Goal: Task Accomplishment & Management: Manage account settings

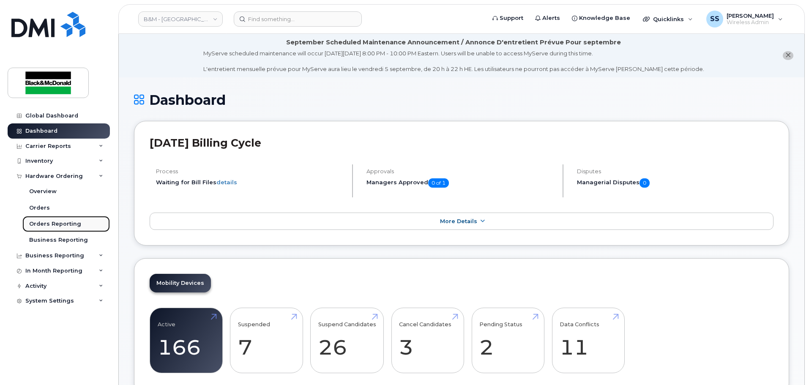
click at [76, 229] on link "Orders Reporting" at bounding box center [65, 224] width 87 height 16
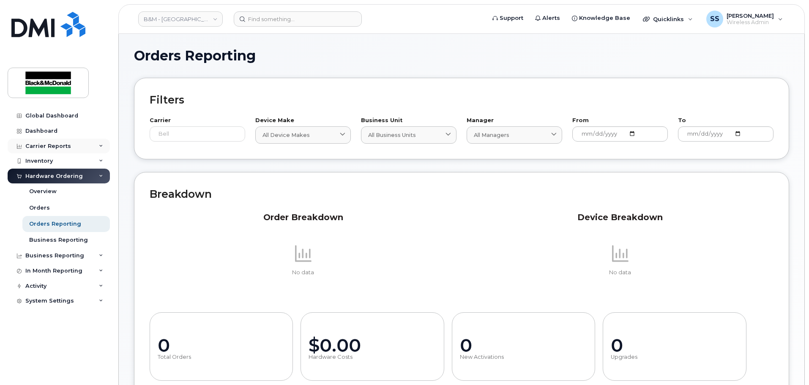
click at [67, 148] on div "Carrier Reports" at bounding box center [48, 146] width 46 height 7
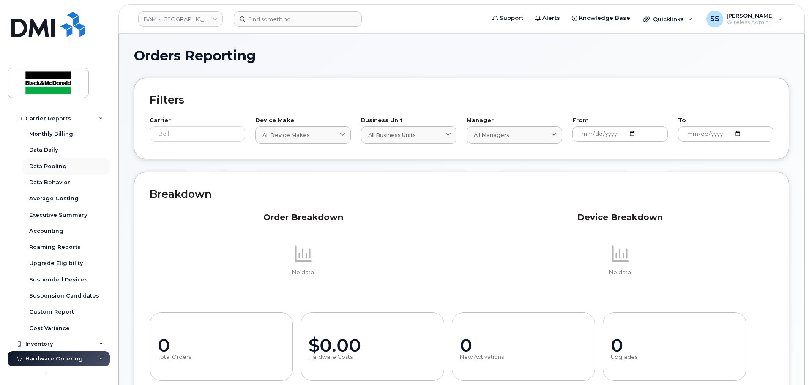
scroll to position [42, 0]
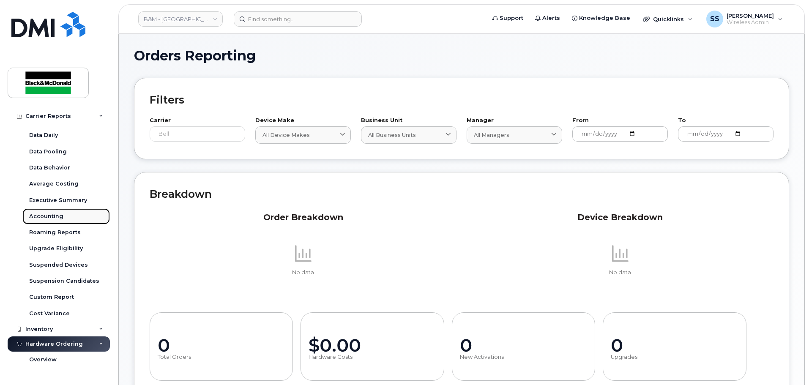
click at [57, 216] on div "Accounting" at bounding box center [46, 217] width 34 height 8
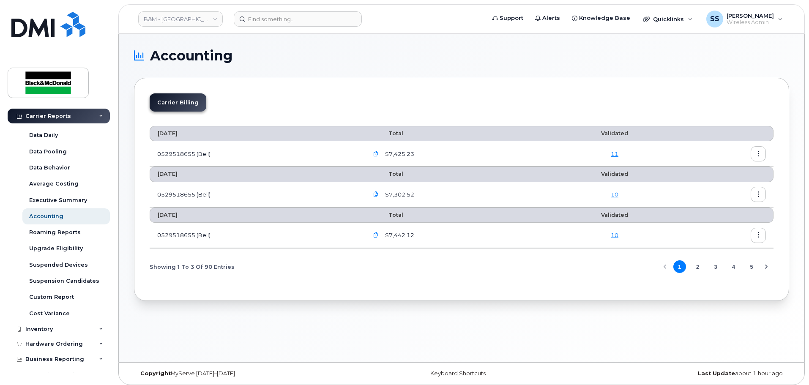
click at [754, 155] on button "button" at bounding box center [758, 153] width 15 height 15
click at [740, 183] on div "Download" at bounding box center [727, 188] width 75 height 16
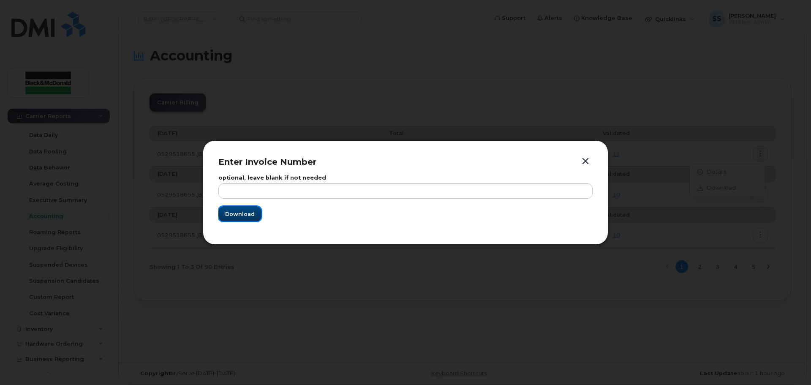
click at [244, 216] on span "Download" at bounding box center [240, 214] width 30 height 8
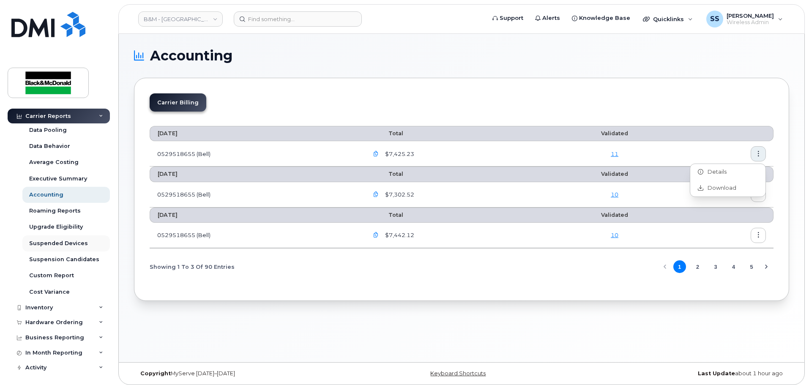
scroll to position [82, 0]
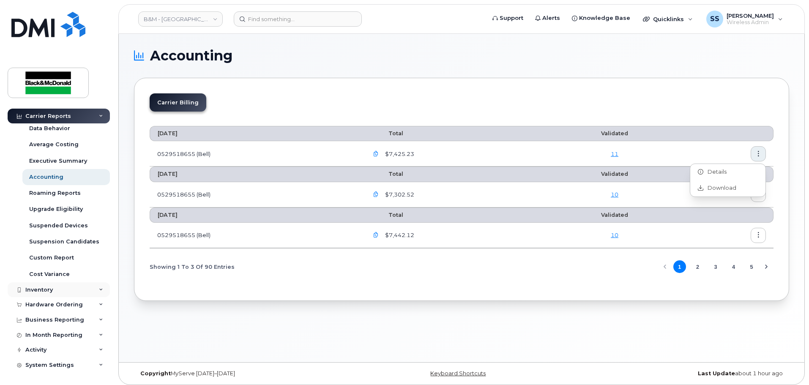
click at [41, 288] on div "Inventory" at bounding box center [38, 290] width 27 height 7
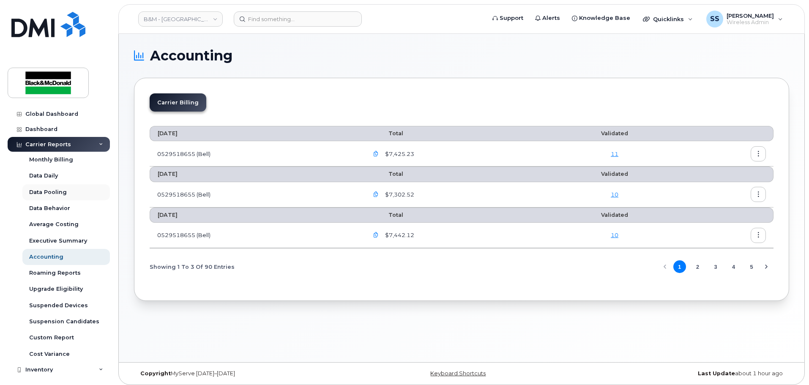
scroll to position [0, 0]
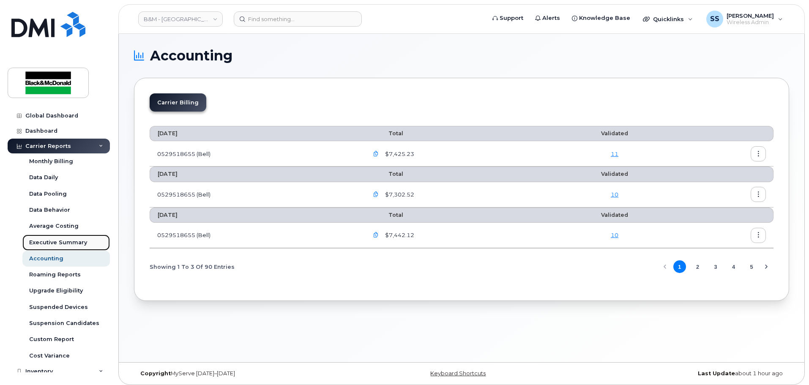
click at [71, 239] on div "Executive Summary" at bounding box center [58, 243] width 58 height 8
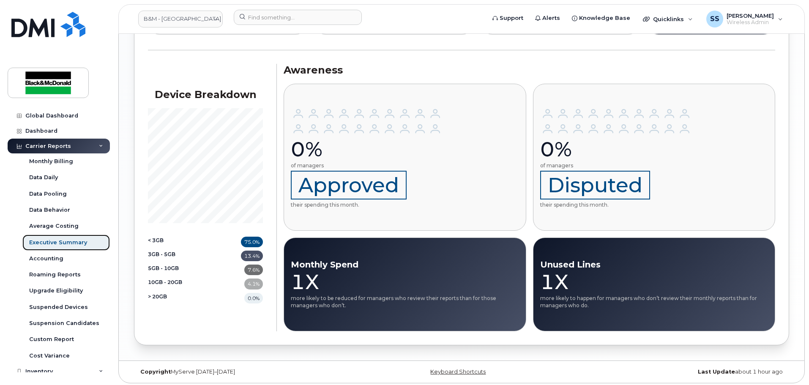
scroll to position [772, 0]
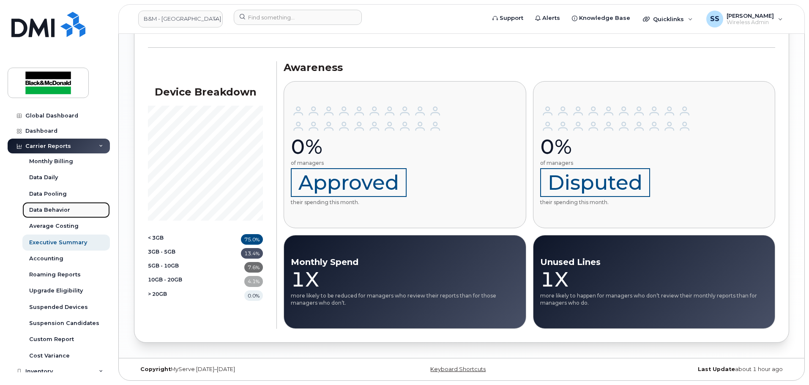
click at [65, 213] on div "Data Behavior" at bounding box center [49, 210] width 41 height 8
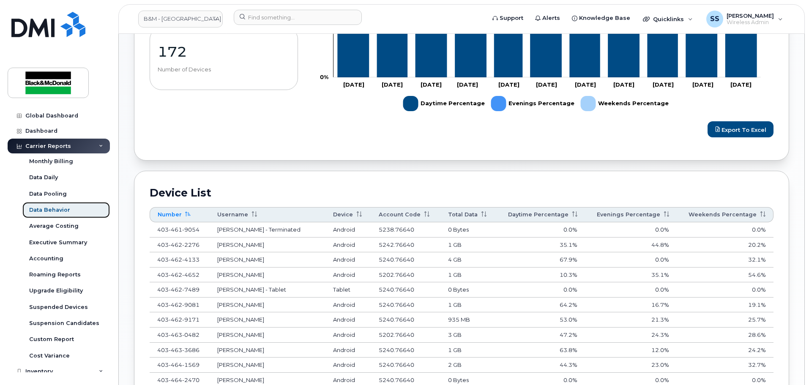
scroll to position [423, 0]
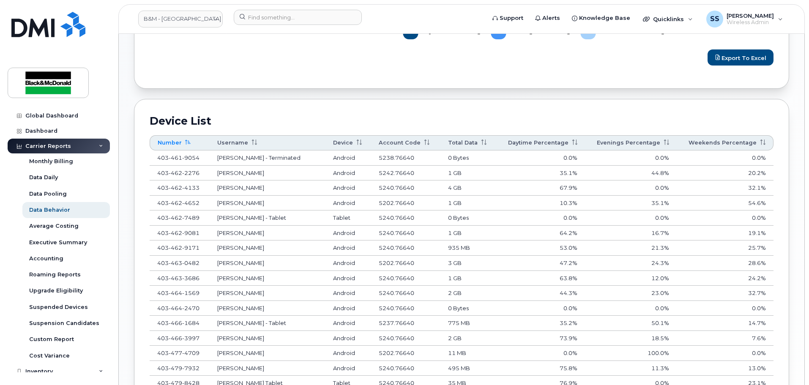
click at [573, 140] on icon at bounding box center [574, 142] width 5 height 5
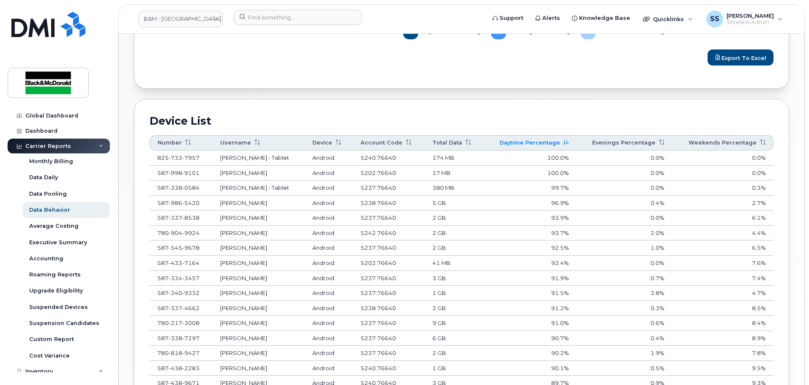
click at [569, 140] on icon at bounding box center [565, 142] width 5 height 5
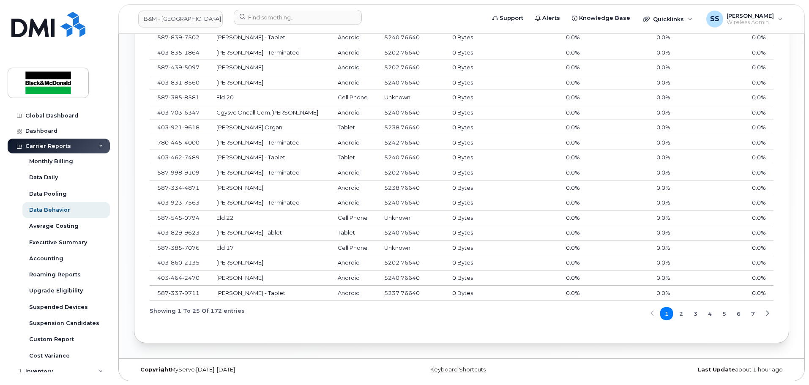
scroll to position [649, 0]
click at [46, 224] on div "Average Costing" at bounding box center [53, 226] width 49 height 8
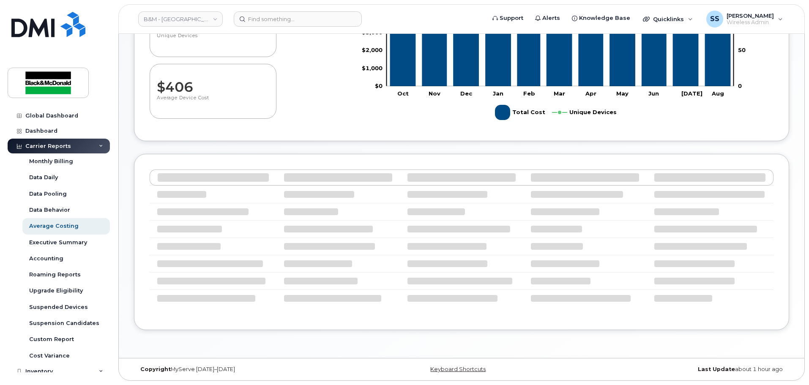
scroll to position [209, 0]
select select "100"
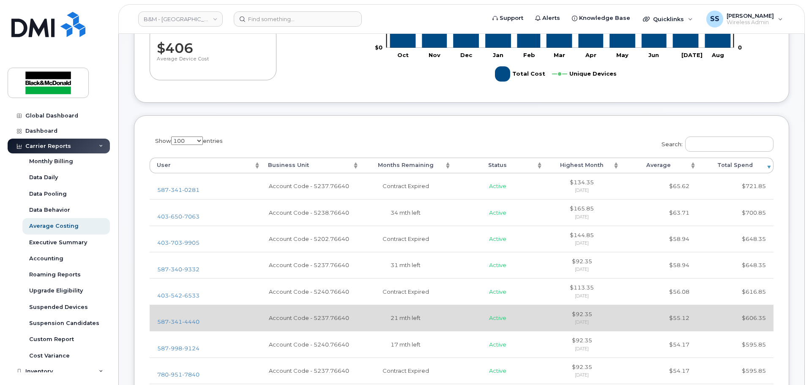
scroll to position [336, 0]
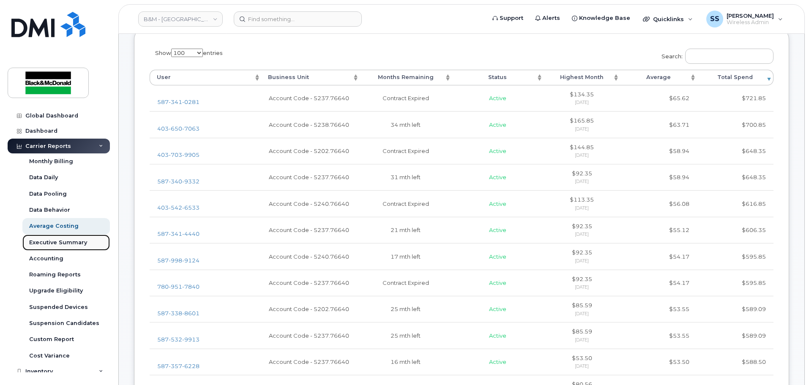
click at [57, 248] on link "Executive Summary" at bounding box center [65, 243] width 87 height 16
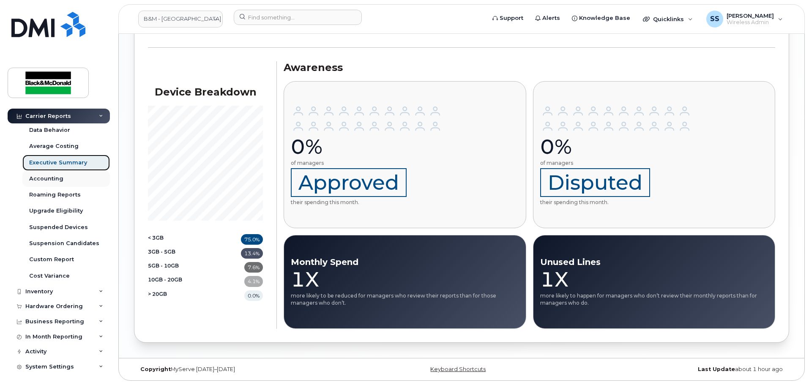
scroll to position [82, 0]
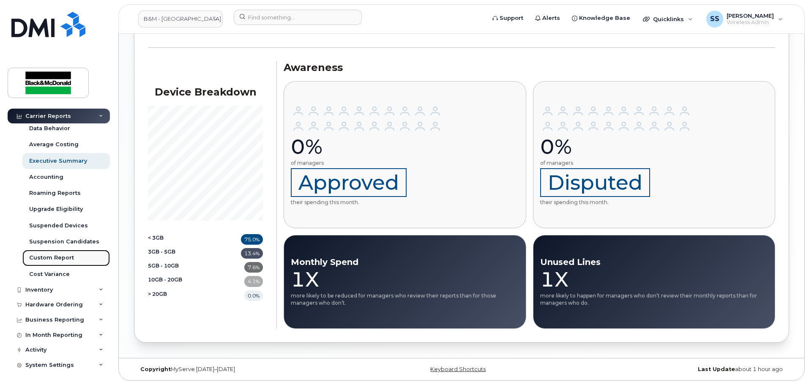
click at [52, 257] on div "Custom Report" at bounding box center [51, 258] width 45 height 8
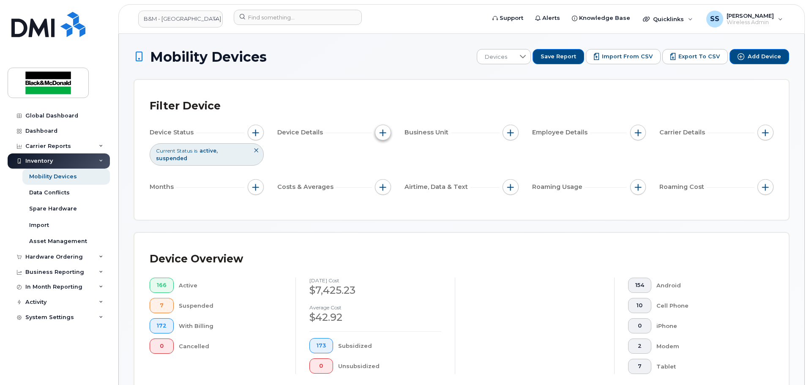
click at [382, 137] on button "button" at bounding box center [383, 133] width 16 height 16
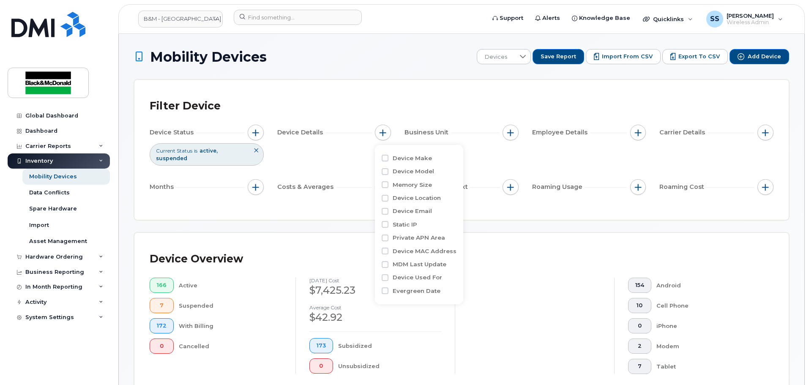
click at [566, 150] on div "Device Status Current Status is active suspended Device Details Business Unit E…" at bounding box center [462, 162] width 624 height 74
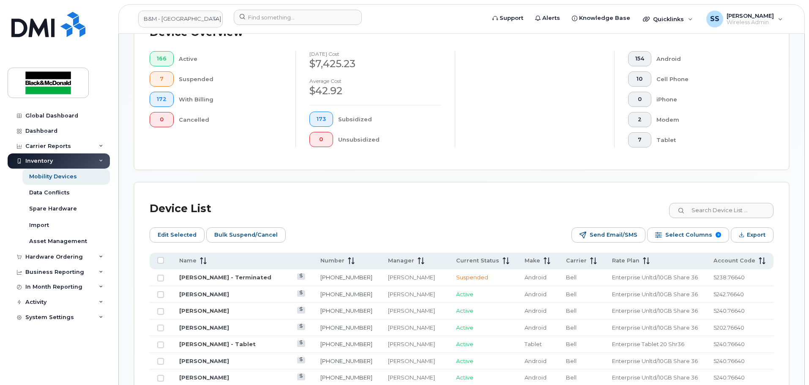
scroll to position [254, 0]
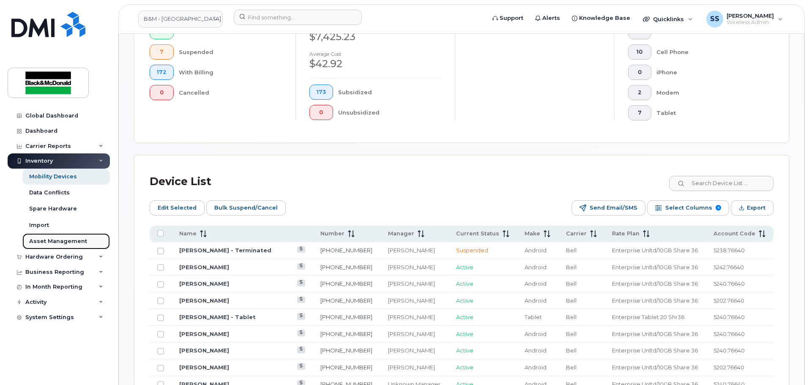
click at [38, 244] on div "Asset Management" at bounding box center [58, 242] width 58 height 8
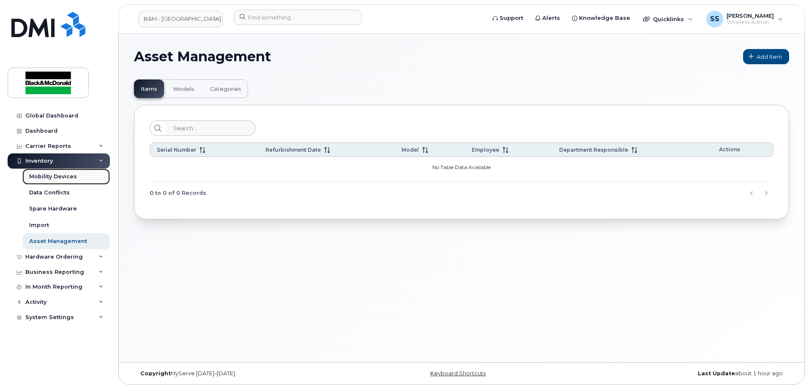
click at [56, 176] on div "Mobility Devices" at bounding box center [53, 177] width 48 height 8
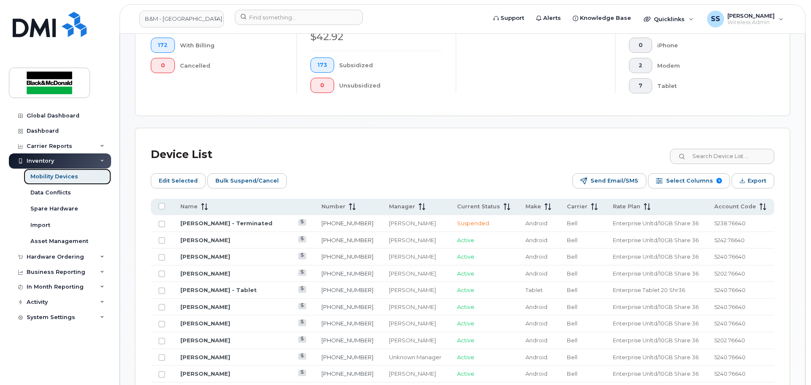
scroll to position [296, 0]
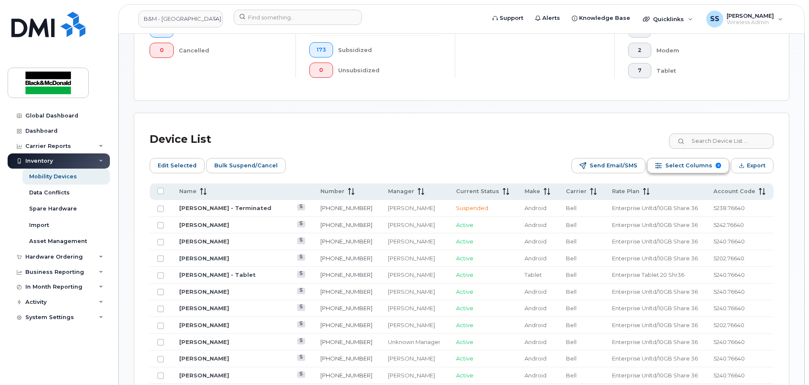
click at [698, 162] on span "Select Columns" at bounding box center [688, 165] width 47 height 13
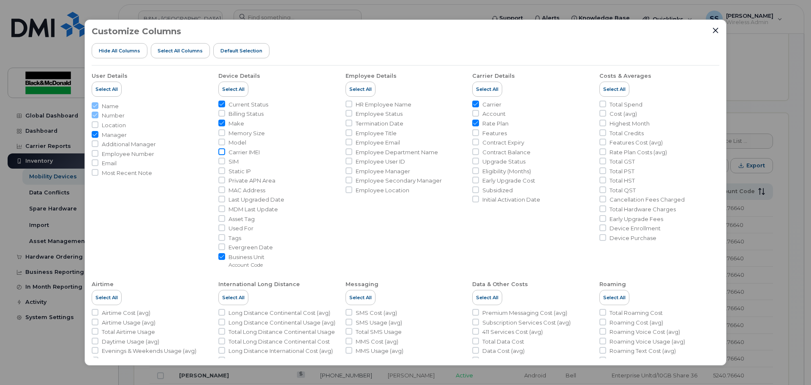
click at [222, 152] on input "Carrier IMEI" at bounding box center [221, 151] width 7 height 7
checkbox input "true"
click at [477, 120] on input "Rate Plan" at bounding box center [475, 123] width 7 height 7
checkbox input "false"
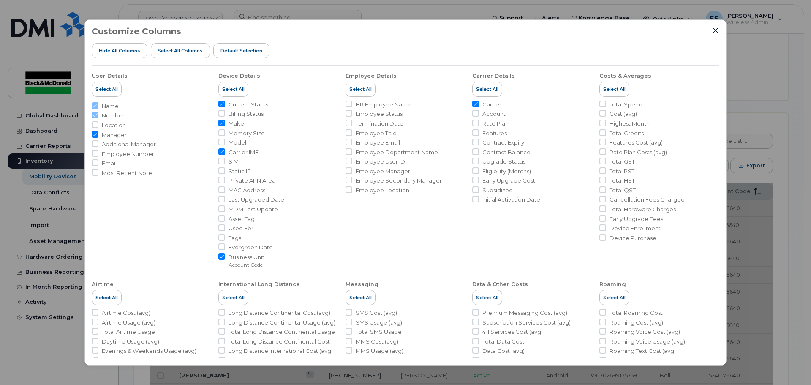
click at [473, 102] on input "Carrier" at bounding box center [475, 104] width 7 height 7
checkbox input "false"
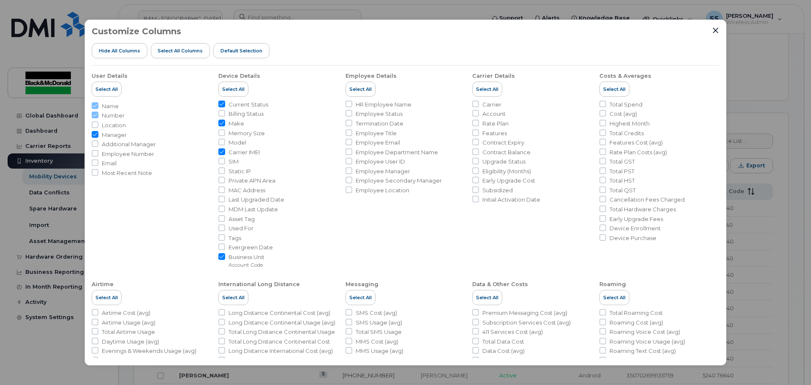
click at [713, 33] on div at bounding box center [716, 31] width 8 height 8
click at [713, 33] on icon "Close" at bounding box center [716, 30] width 7 height 7
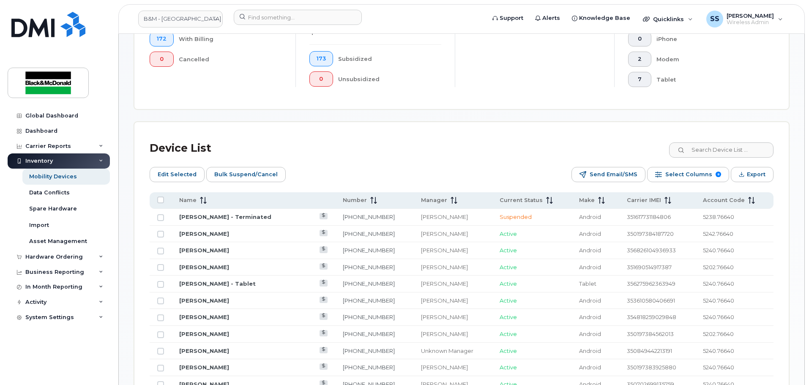
scroll to position [172, 0]
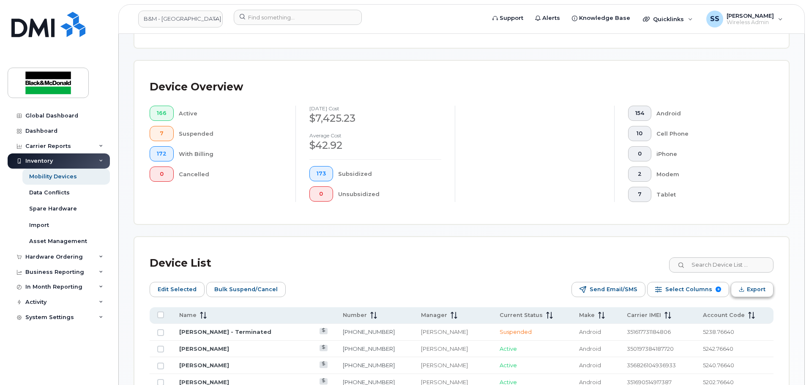
click at [764, 283] on span "Export" at bounding box center [756, 289] width 19 height 13
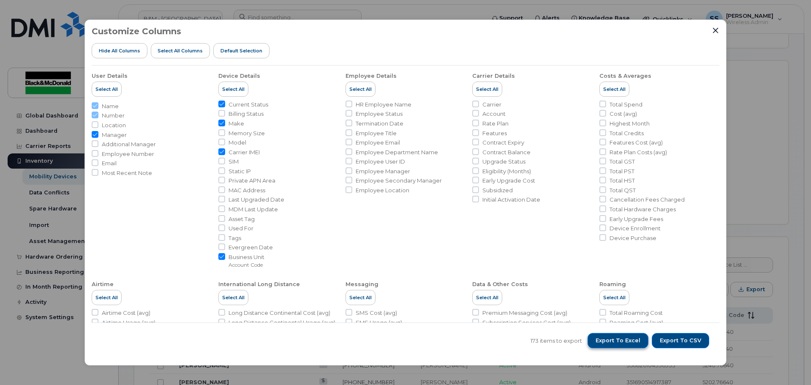
click at [632, 339] on span "Export to Excel" at bounding box center [618, 341] width 45 height 8
click at [718, 31] on icon "Close" at bounding box center [716, 30] width 7 height 7
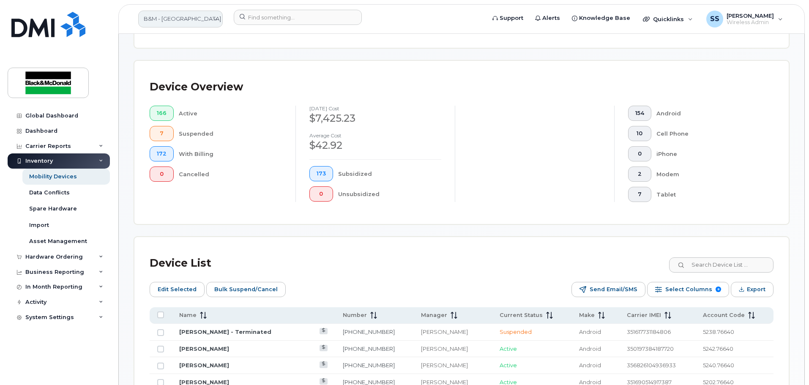
click at [186, 24] on link "B&M - [GEOGRAPHIC_DATA]" at bounding box center [180, 19] width 85 height 17
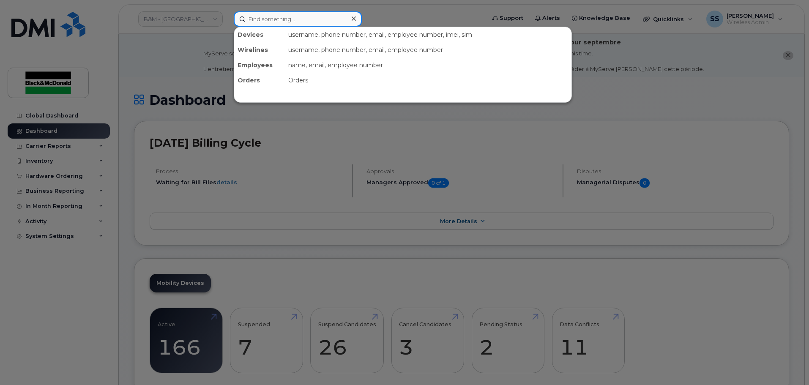
click at [283, 20] on input at bounding box center [298, 18] width 128 height 15
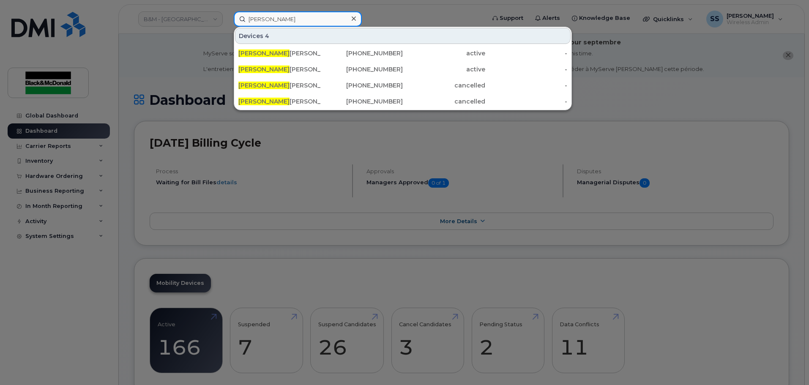
type input "Richard"
drag, startPoint x: 290, startPoint y: 16, endPoint x: 244, endPoint y: 13, distance: 46.1
click at [244, 13] on input "Richard" at bounding box center [298, 18] width 128 height 15
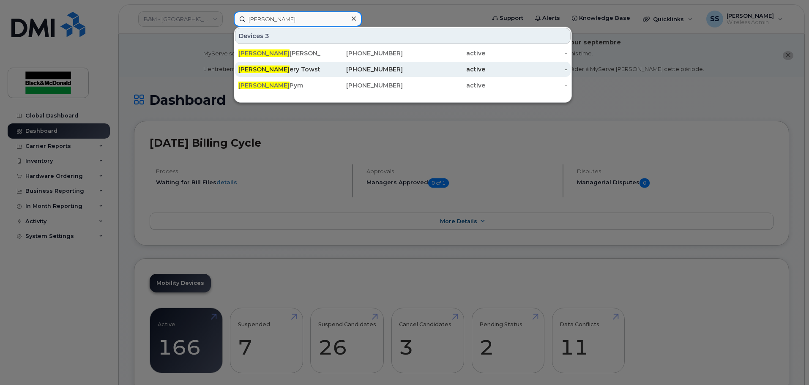
type input "Jeff"
click at [255, 65] on div "Jeff ery Towstego" at bounding box center [279, 69] width 82 height 15
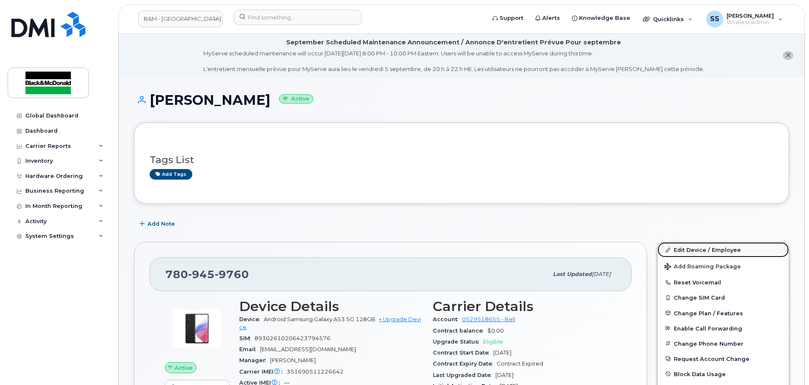
click at [703, 252] on link "Edit Device / Employee" at bounding box center [723, 249] width 131 height 15
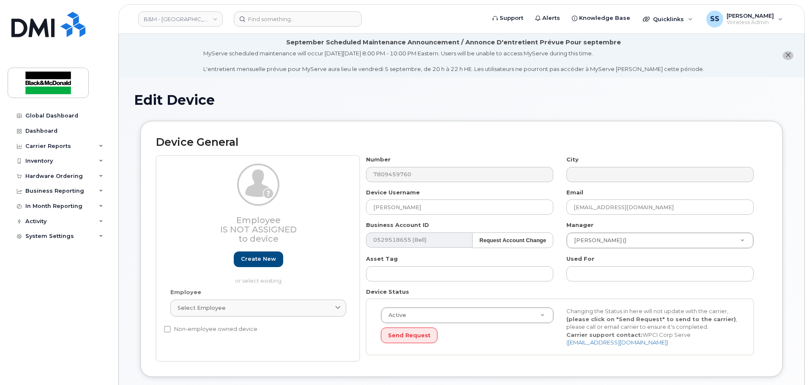
select select "91397"
drag, startPoint x: 425, startPoint y: 208, endPoint x: 347, endPoint y: 198, distance: 78.4
click at [347, 198] on div "Employee Is not assigned to device Create new or select existing Employee Selec…" at bounding box center [461, 259] width 611 height 206
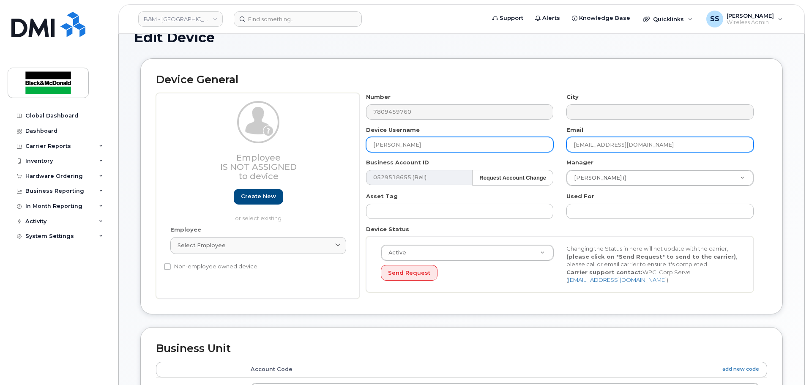
scroll to position [42, 0]
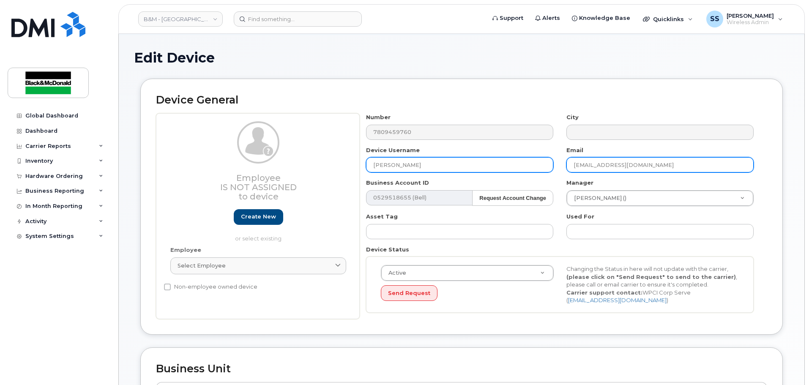
type input "[PERSON_NAME]"
drag, startPoint x: 693, startPoint y: 171, endPoint x: 535, endPoint y: 158, distance: 158.5
click at [535, 158] on div "Number 7809459760 City Device Username Richard Laxamana Email jtowstego@blackan…" at bounding box center [560, 216] width 401 height 206
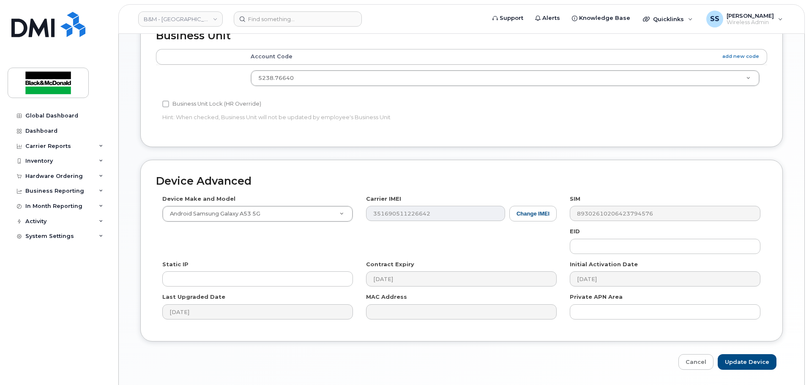
scroll to position [402, 0]
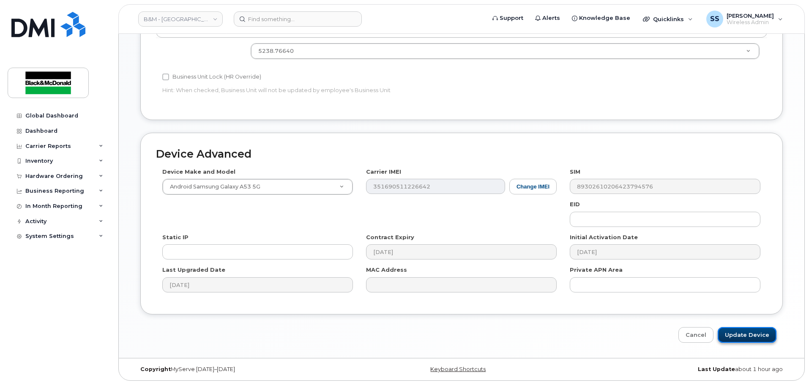
click at [749, 336] on input "Update Device" at bounding box center [747, 335] width 59 height 16
type input "Saving..."
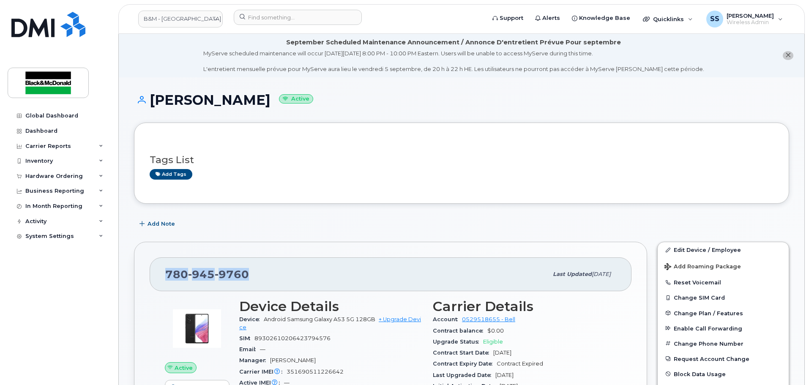
drag, startPoint x: 261, startPoint y: 278, endPoint x: 144, endPoint y: 273, distance: 117.2
click at [143, 273] on div "[PHONE_NUMBER] Last updated [DATE] Active Send Message 896.18 MB  used 500.00 M…" at bounding box center [390, 380] width 513 height 276
copy span "780 945 9760"
click at [747, 287] on button "Reset Voicemail" at bounding box center [723, 282] width 131 height 15
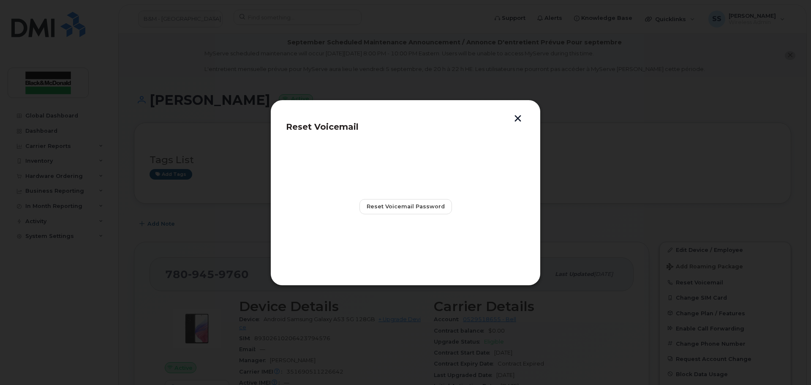
click at [428, 190] on section "Reset Voicemail Password" at bounding box center [405, 206] width 239 height 127
click at [428, 205] on span "Reset Voicemail Password" at bounding box center [406, 206] width 78 height 8
click at [524, 120] on button "button" at bounding box center [518, 119] width 13 height 9
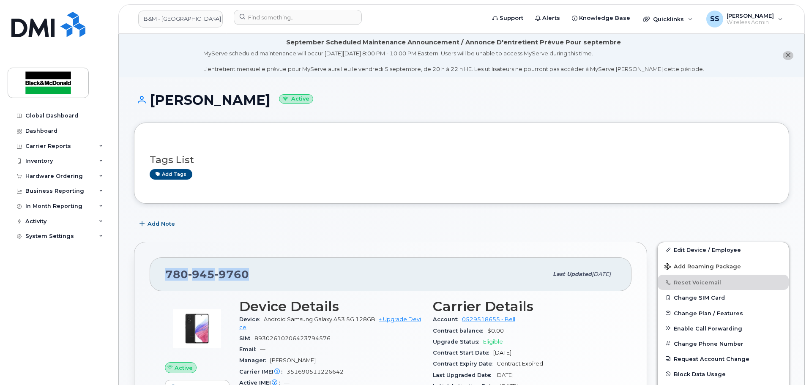
drag, startPoint x: 234, startPoint y: 272, endPoint x: 154, endPoint y: 270, distance: 79.9
click at [154, 270] on div "780 945 9760 Last updated Sep 02, 2025" at bounding box center [391, 274] width 482 height 34
copy span "780 945 9760"
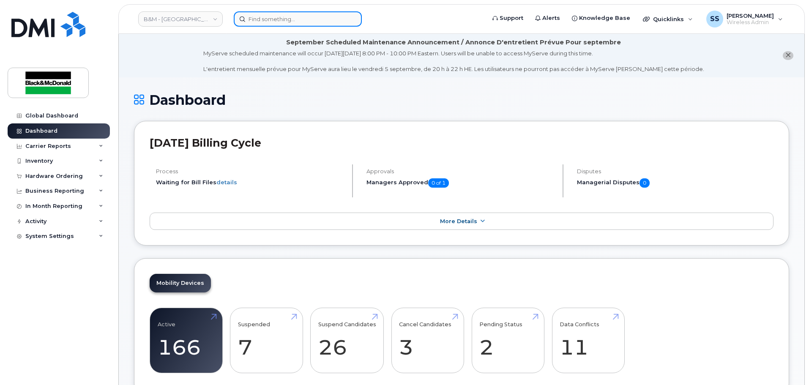
click at [262, 14] on input at bounding box center [298, 18] width 128 height 15
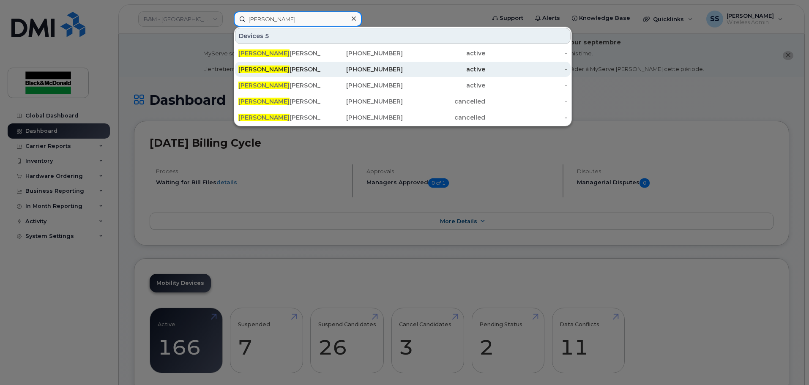
type input "[PERSON_NAME]"
click at [264, 73] on div "Richard Laxamana" at bounding box center [279, 69] width 82 height 8
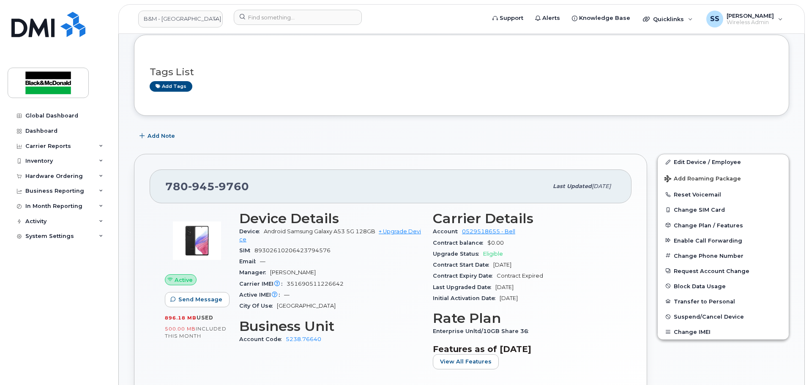
scroll to position [85, 0]
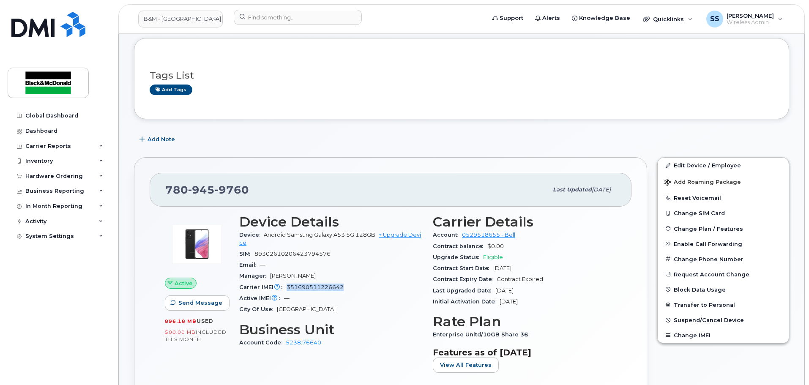
drag, startPoint x: 345, startPoint y: 288, endPoint x: 288, endPoint y: 288, distance: 56.6
click at [288, 122] on div "Carrier IMEI Carrier IMEI is reported during the last billing cycle or change o…" at bounding box center [330, 287] width 183 height 11
copy span "351690511226642"
drag, startPoint x: 260, startPoint y: 233, endPoint x: 374, endPoint y: 232, distance: 114.1
click at [317, 122] on div "Device Android Samsung Galaxy A53 5G 128GB + Upgrade Device" at bounding box center [330, 238] width 183 height 19
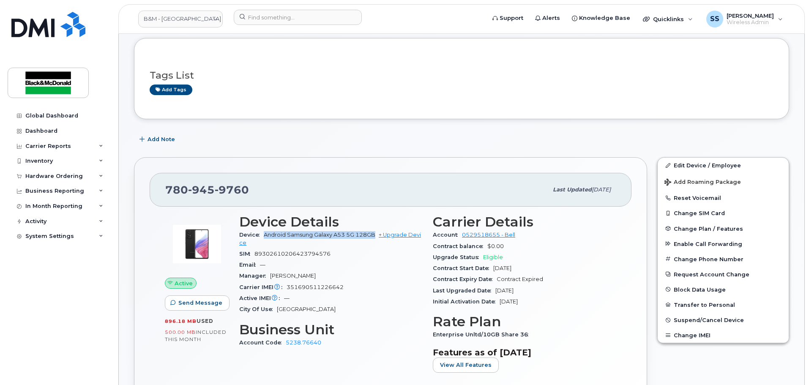
copy span "Android Samsung Galaxy A53 5G 128GB"
